Goal: Check status: Check status

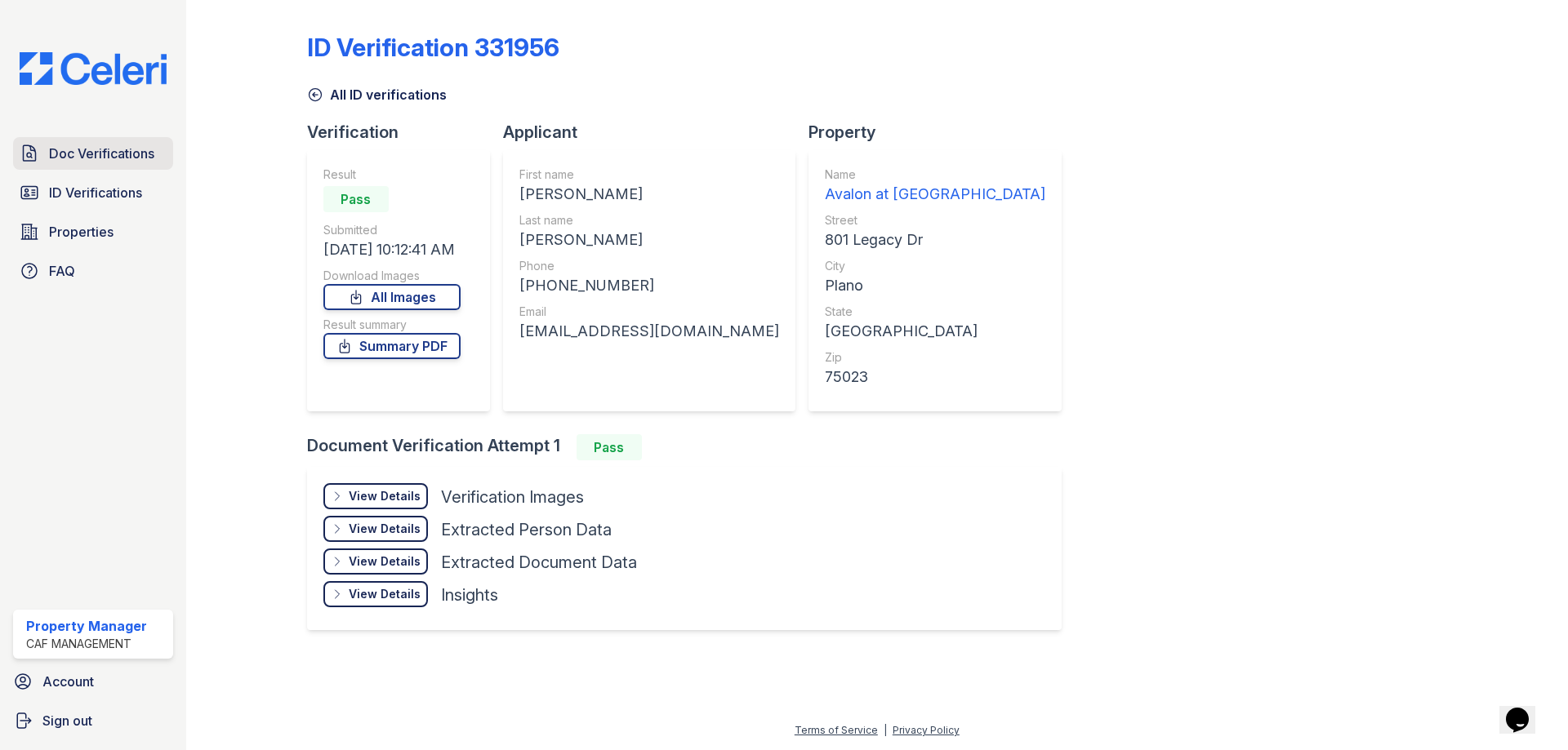
click at [77, 163] on span "Doc Verifications" at bounding box center [101, 153] width 105 height 20
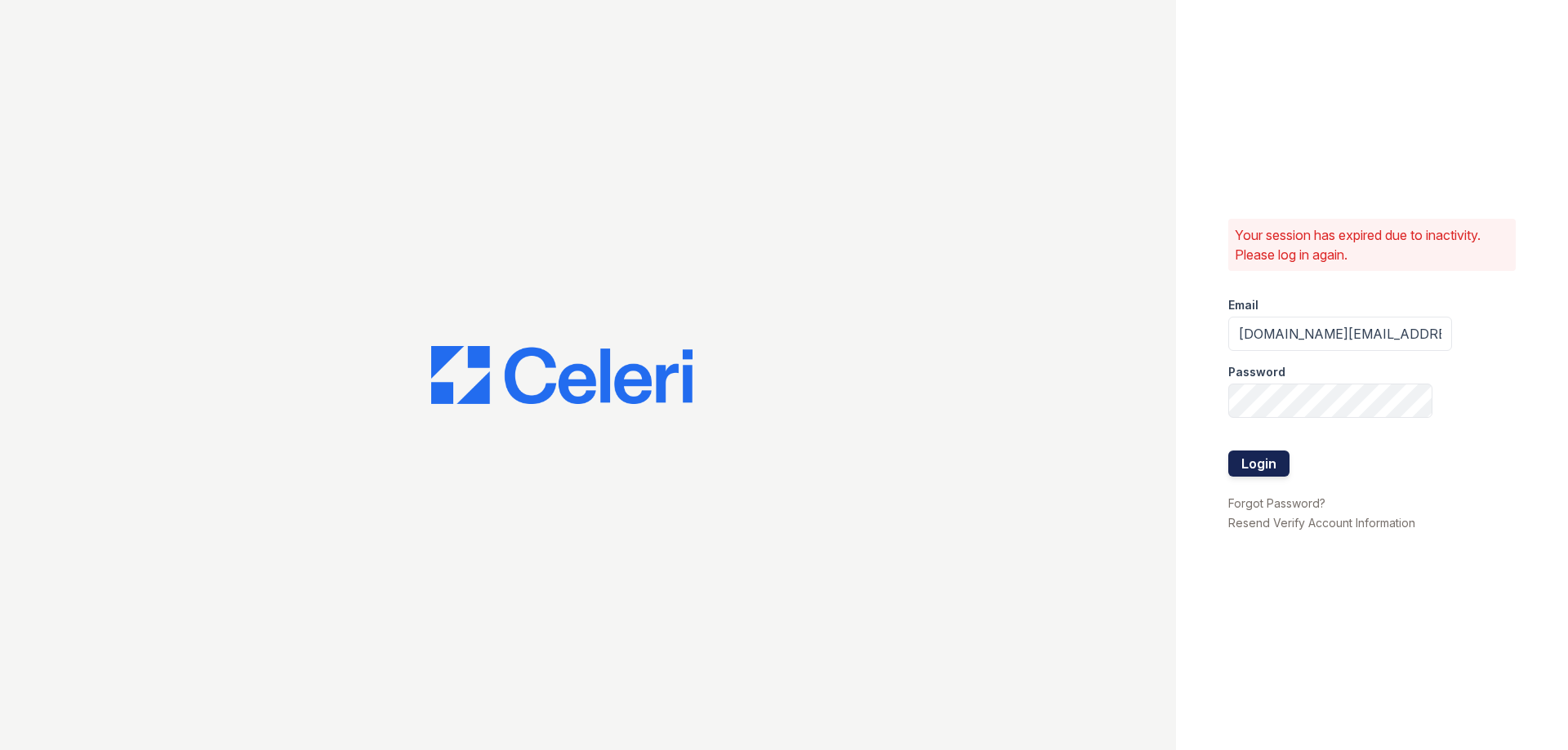
click at [1238, 468] on button "Login" at bounding box center [1259, 463] width 61 height 26
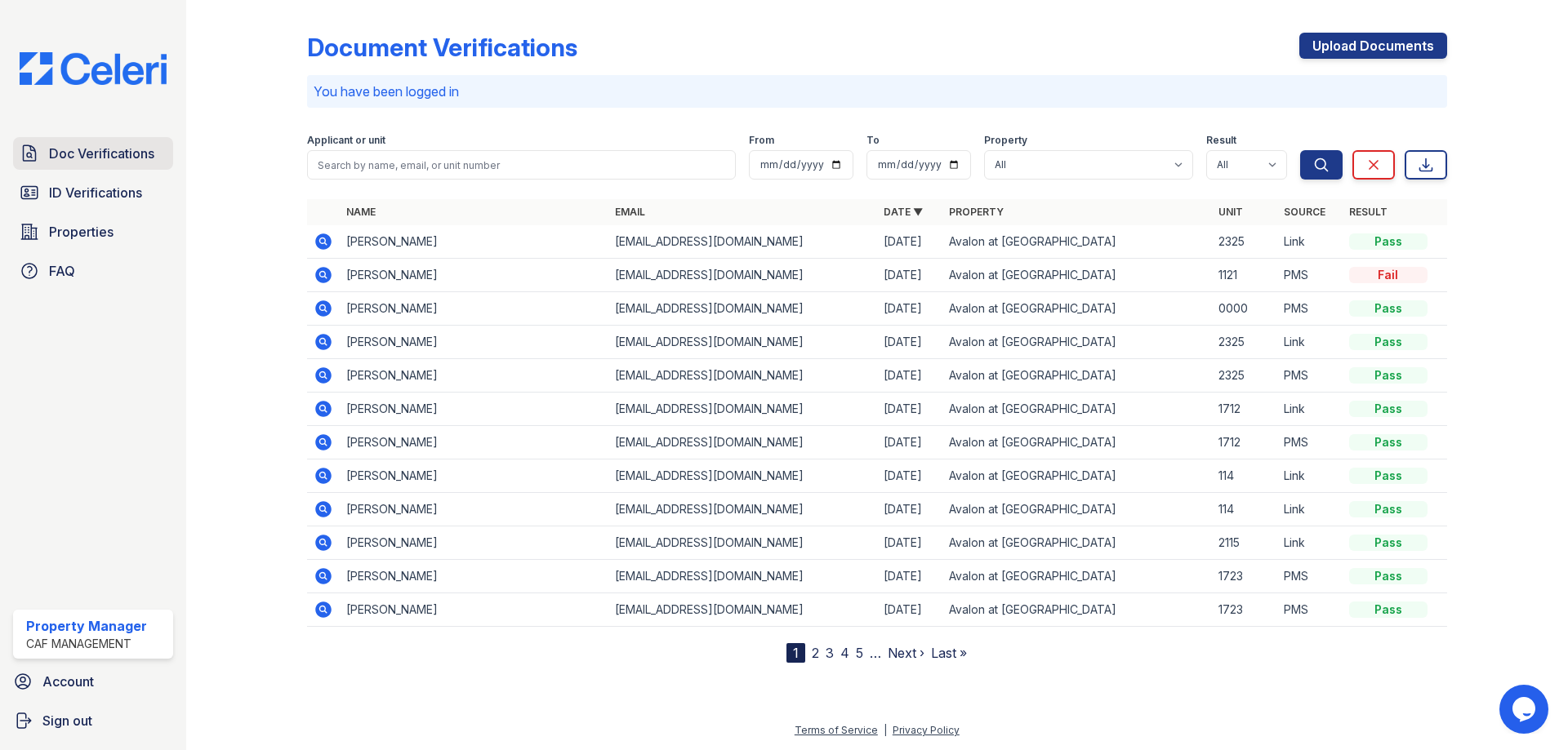
click at [97, 151] on span "Doc Verifications" at bounding box center [101, 153] width 105 height 20
